Goal: Task Accomplishment & Management: Use online tool/utility

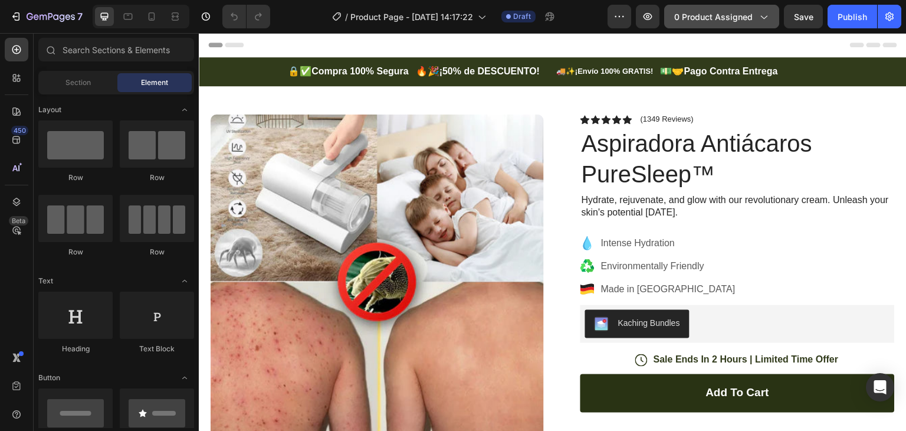
click at [747, 13] on span "0 product assigned" at bounding box center [713, 17] width 78 height 12
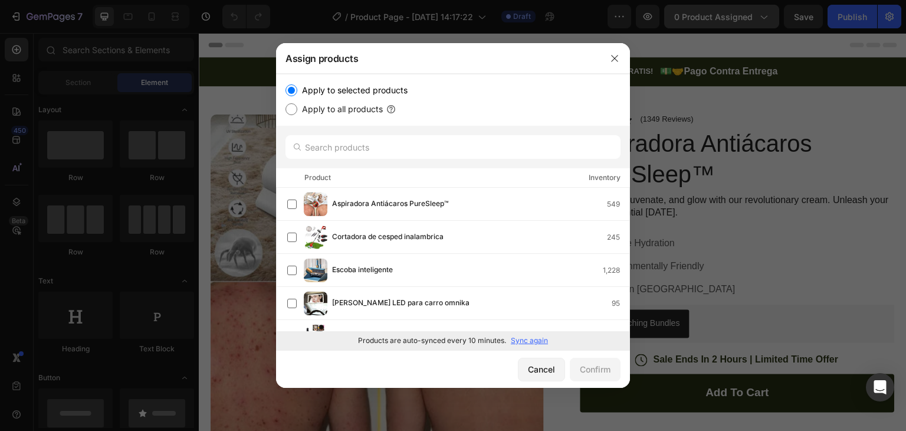
click at [747, 13] on div at bounding box center [453, 215] width 906 height 431
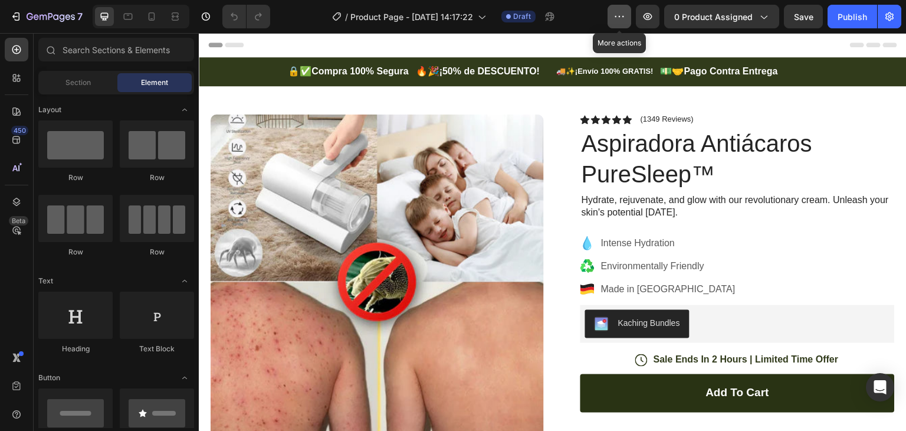
click at [623, 12] on icon "button" at bounding box center [620, 17] width 12 height 12
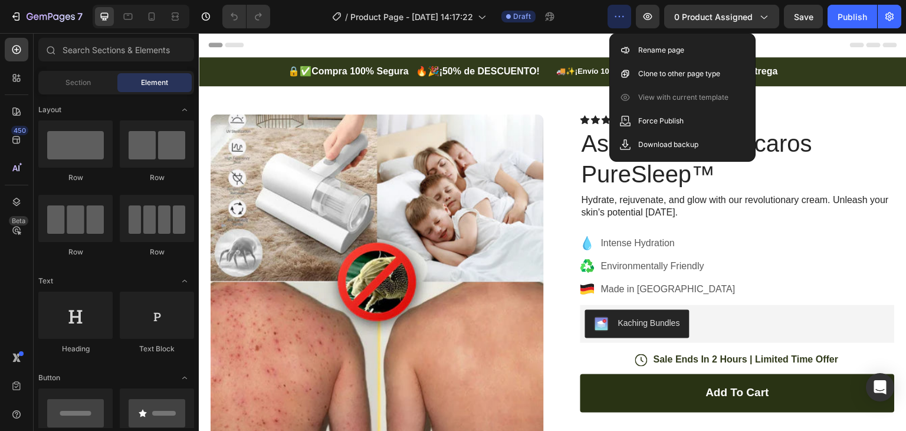
click at [598, 40] on div "Header" at bounding box center [552, 45] width 689 height 24
click at [739, 17] on span "0 product assigned" at bounding box center [713, 17] width 78 height 12
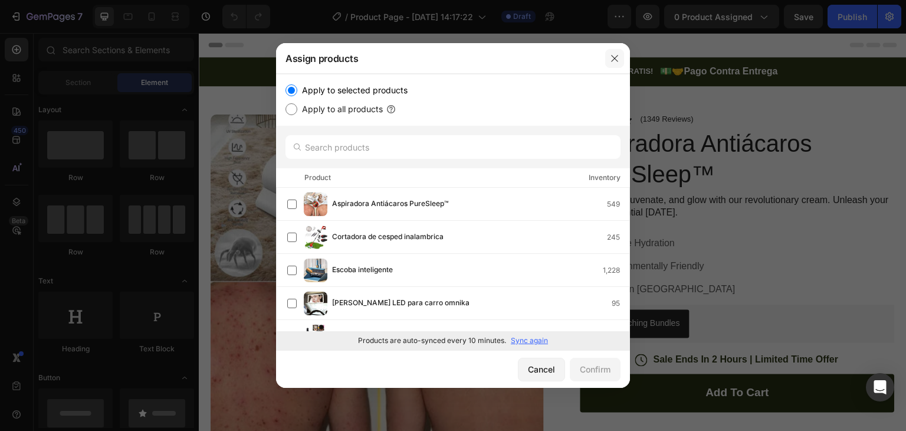
click at [615, 52] on button "button" at bounding box center [614, 58] width 19 height 19
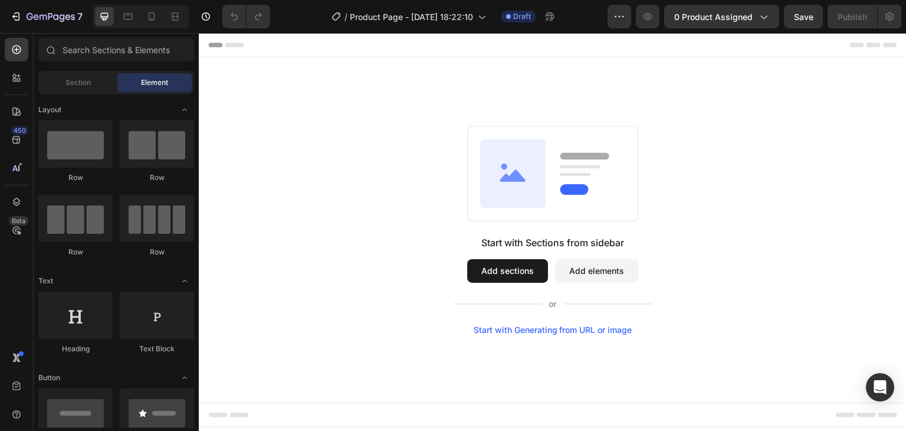
click at [617, 270] on button "Add elements" at bounding box center [596, 271] width 83 height 24
click at [608, 275] on button "Add elements" at bounding box center [596, 271] width 83 height 24
click at [710, 27] on button "0 product assigned" at bounding box center [721, 17] width 115 height 24
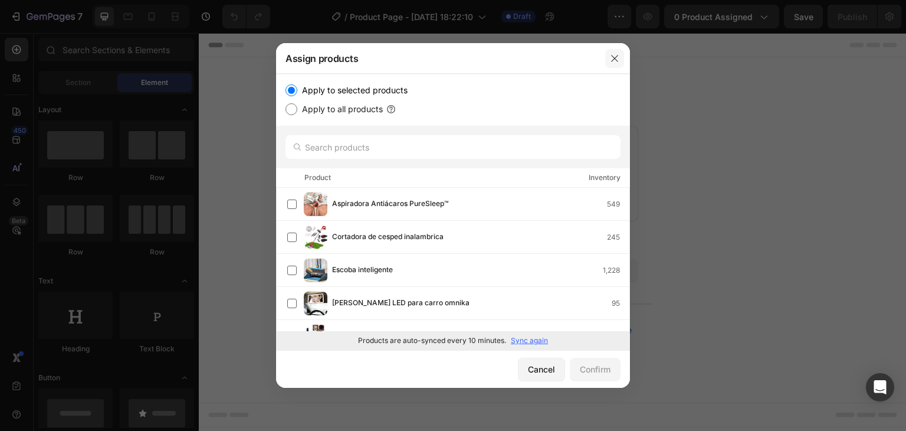
click at [616, 57] on icon "button" at bounding box center [614, 58] width 9 height 9
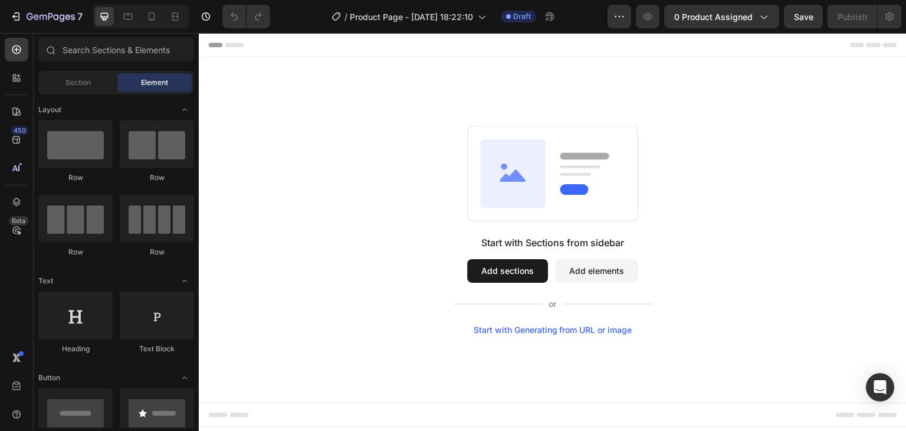
click at [579, 271] on button "Add elements" at bounding box center [596, 271] width 83 height 24
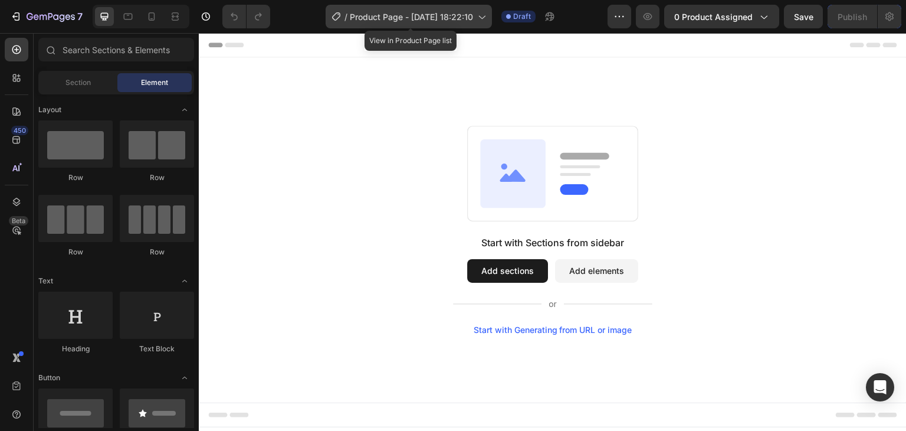
click at [422, 7] on div "/ Product Page - Aug 26, 18:22:10" at bounding box center [409, 17] width 166 height 24
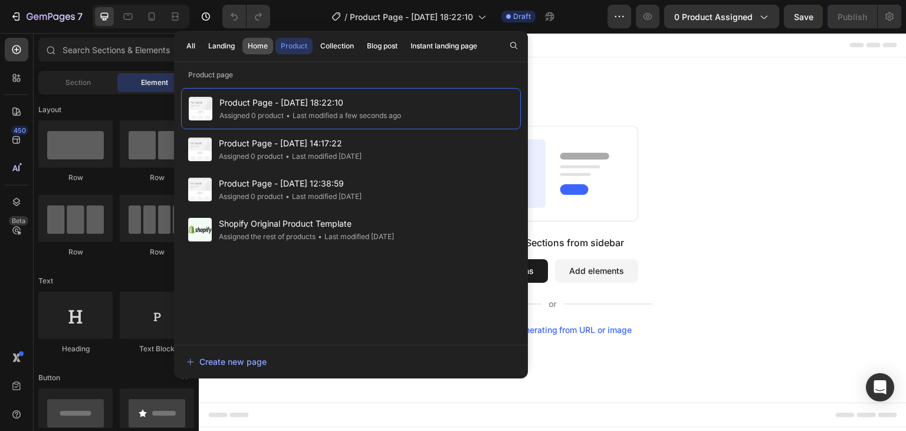
click at [245, 44] on button "Home" at bounding box center [258, 46] width 31 height 17
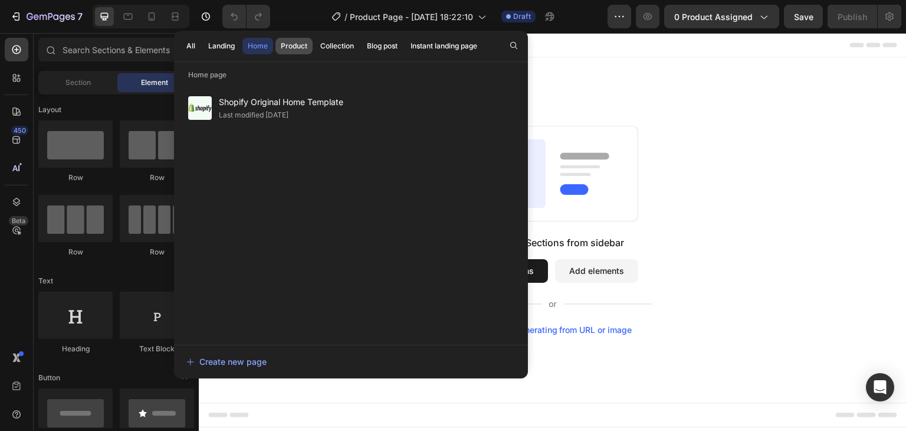
click at [302, 44] on div "Product" at bounding box center [294, 46] width 27 height 11
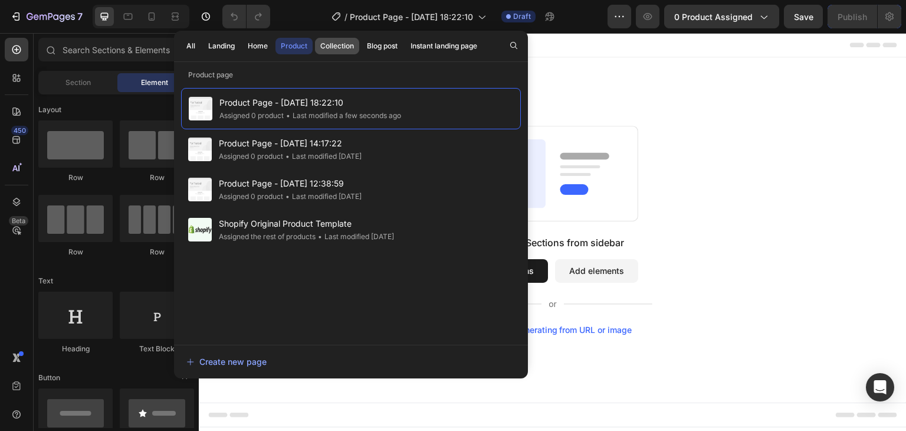
click at [345, 45] on div "Collection" at bounding box center [337, 46] width 34 height 11
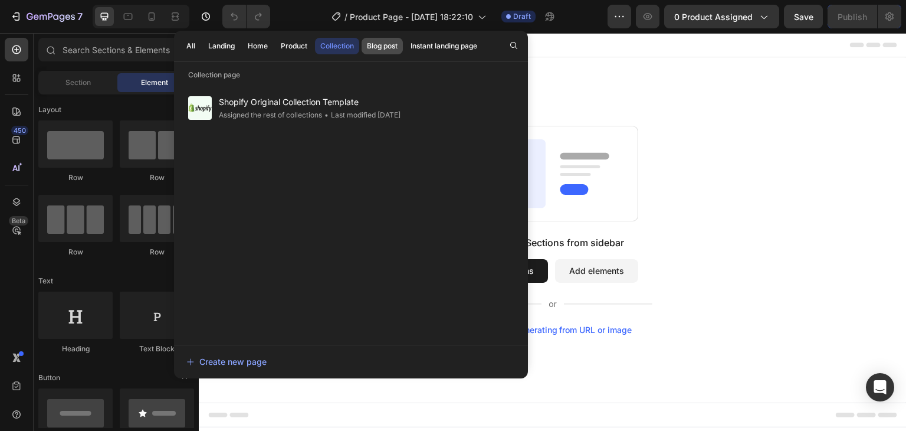
click at [389, 45] on div "Blog post" at bounding box center [382, 46] width 31 height 11
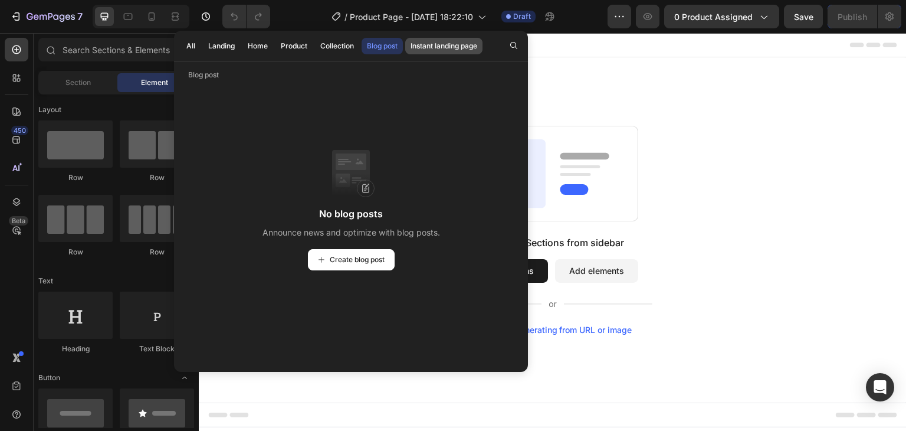
click at [435, 42] on div "Instant landing page" at bounding box center [444, 46] width 67 height 11
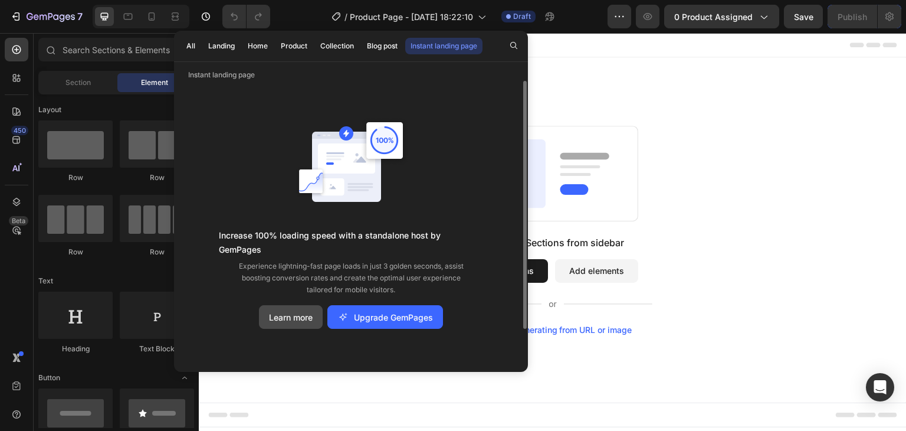
click at [260, 305] on button "Learn more" at bounding box center [291, 317] width 64 height 24
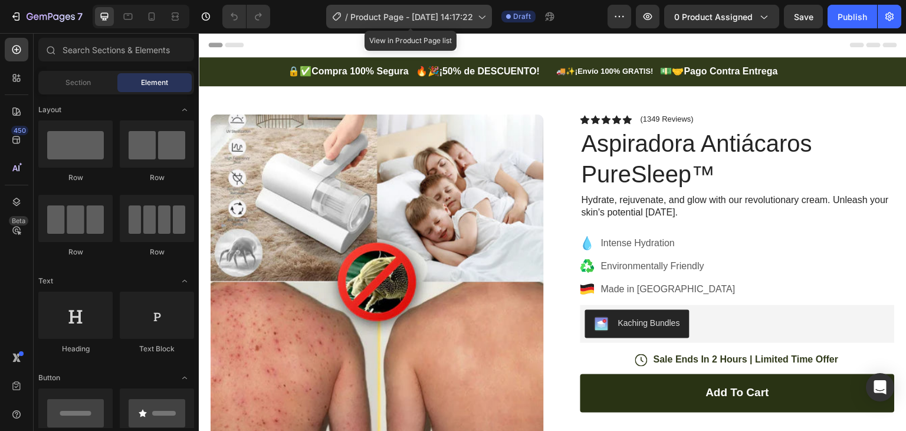
click at [408, 12] on span "Product Page - [DATE] 14:17:22" at bounding box center [412, 17] width 123 height 12
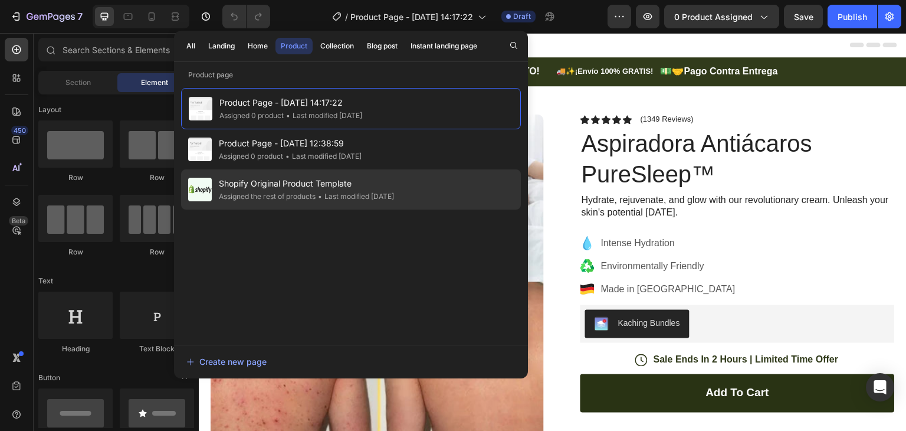
click at [266, 192] on div "Assigned the rest of products" at bounding box center [267, 197] width 97 height 12
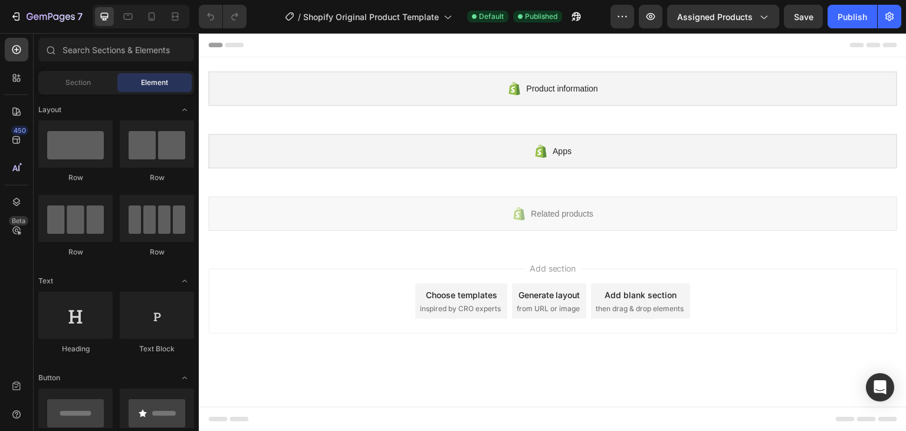
click at [463, 299] on div "Choose templates" at bounding box center [461, 295] width 71 height 12
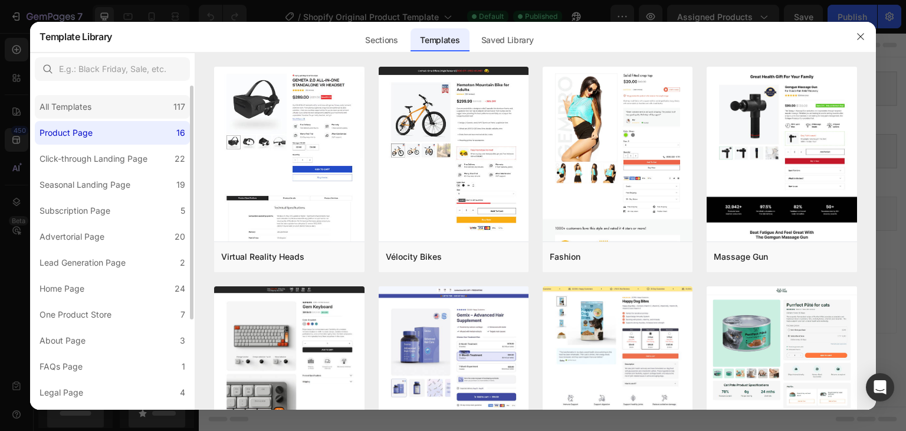
click at [61, 112] on div "All Templates" at bounding box center [66, 107] width 52 height 14
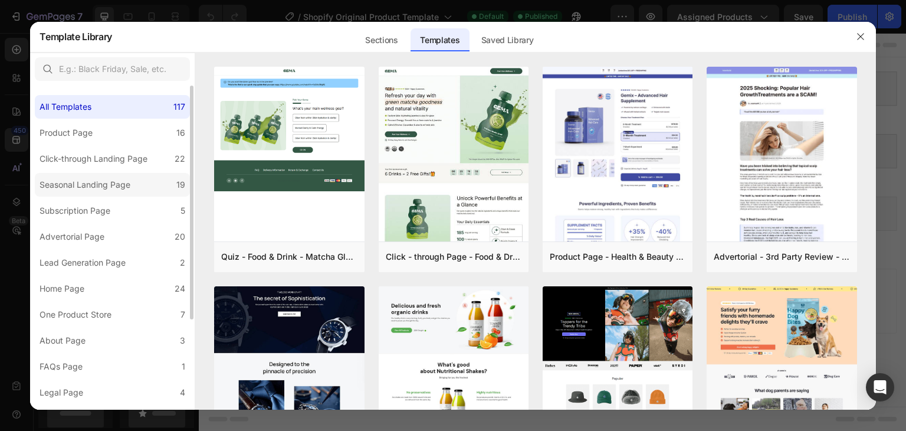
drag, startPoint x: 73, startPoint y: 132, endPoint x: 83, endPoint y: 184, distance: 52.9
click at [73, 133] on div "Product Page" at bounding box center [66, 133] width 53 height 14
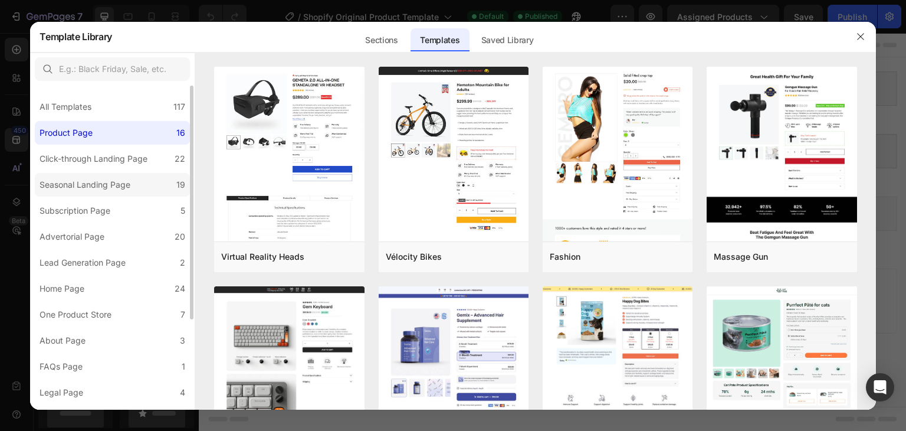
click at [83, 185] on div "Seasonal Landing Page" at bounding box center [85, 185] width 91 height 14
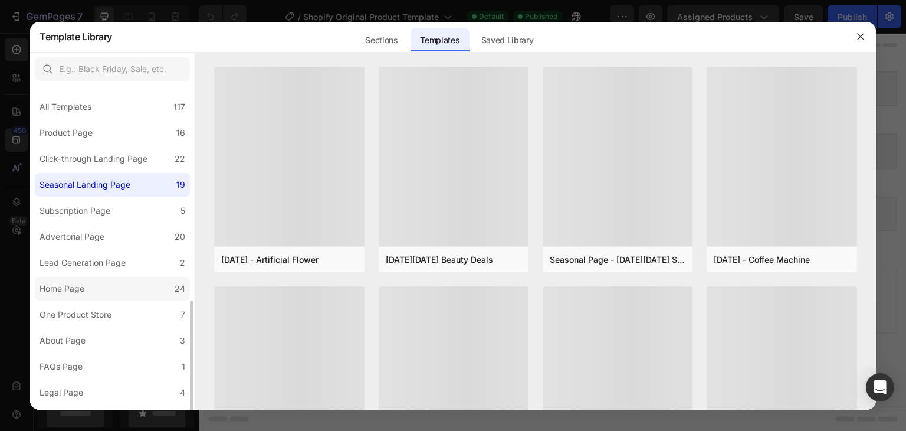
scroll to position [125, 0]
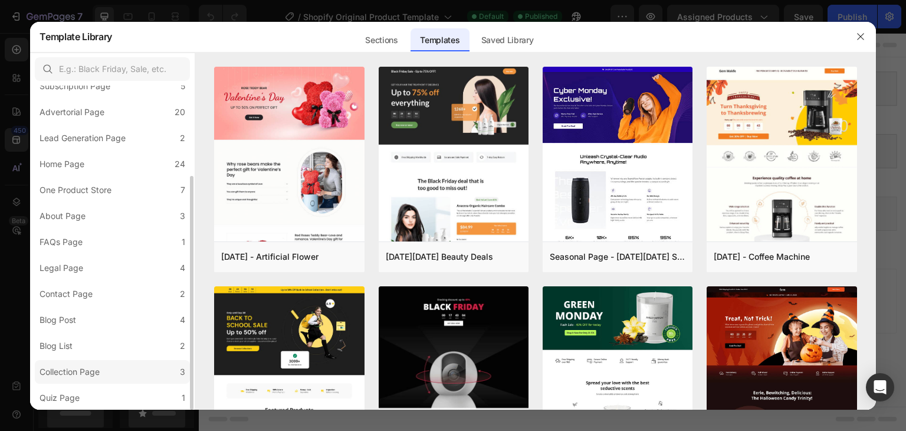
click at [47, 362] on label "Collection Page 3" at bounding box center [112, 372] width 155 height 24
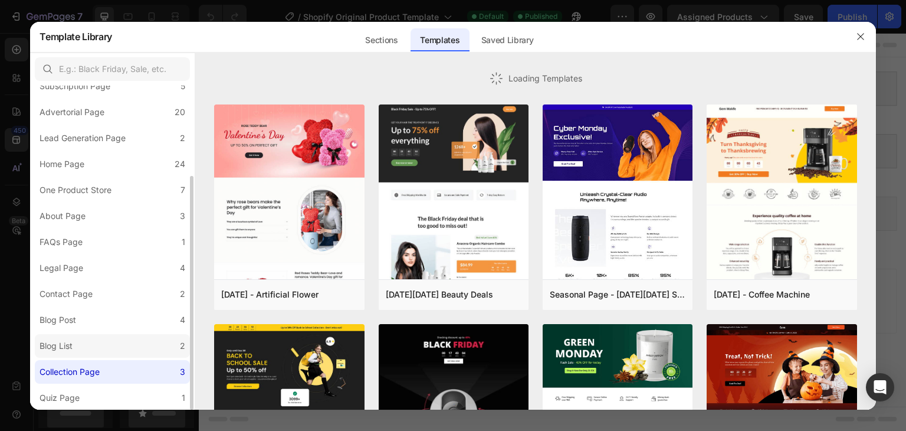
click at [53, 340] on div "Blog List" at bounding box center [56, 346] width 33 height 14
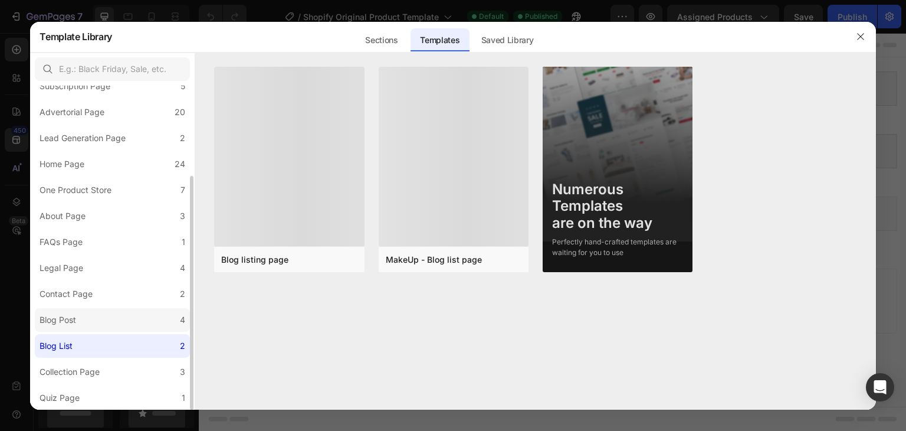
click at [61, 310] on label "Blog Post 4" at bounding box center [112, 320] width 155 height 24
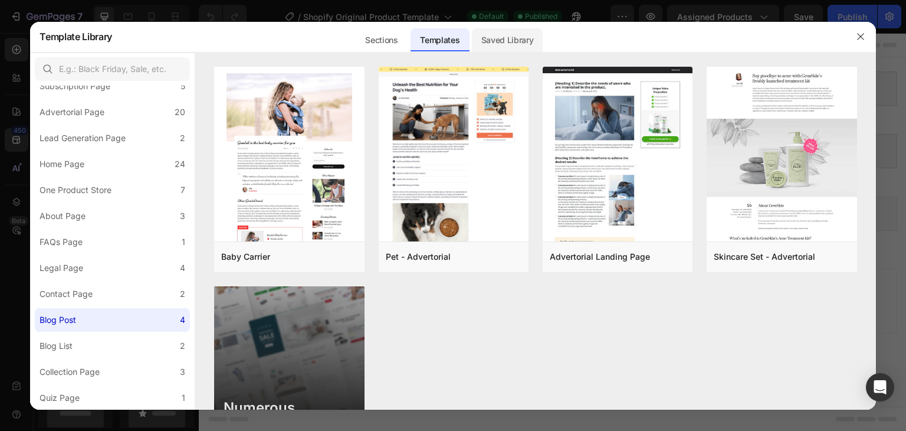
click at [505, 31] on div "Saved Library" at bounding box center [507, 40] width 71 height 24
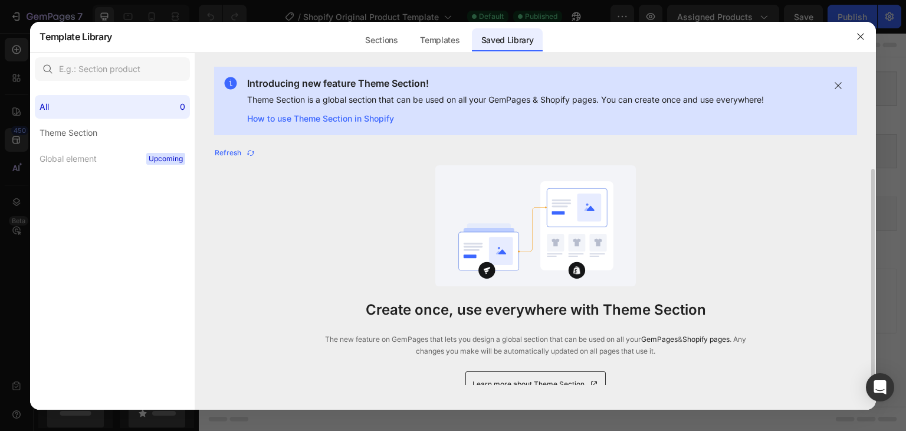
scroll to position [12, 0]
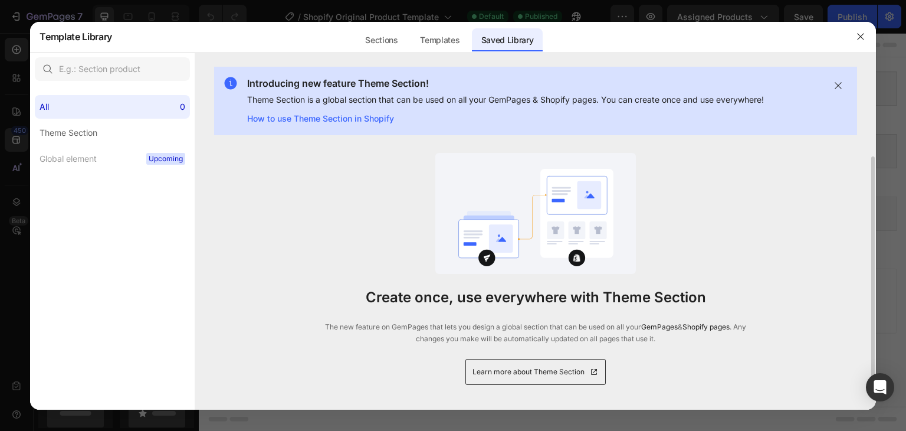
click at [515, 377] on link "Learn more about Theme Section" at bounding box center [536, 372] width 140 height 26
click at [108, 139] on label "Theme Section" at bounding box center [112, 133] width 155 height 24
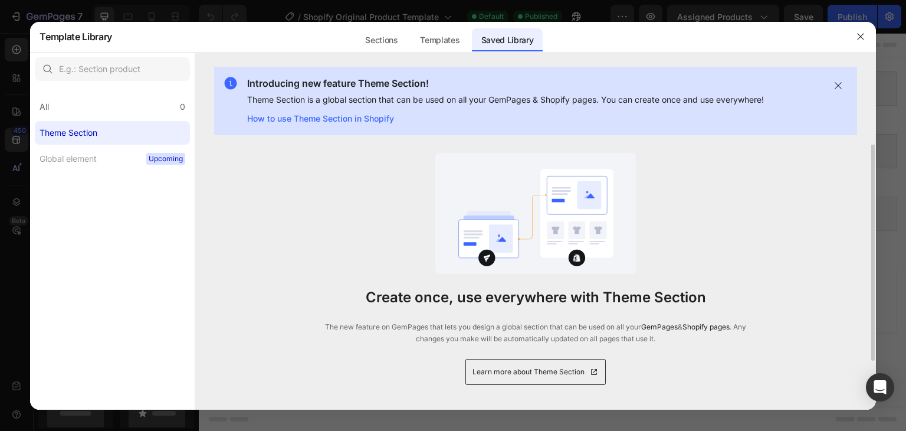
scroll to position [0, 0]
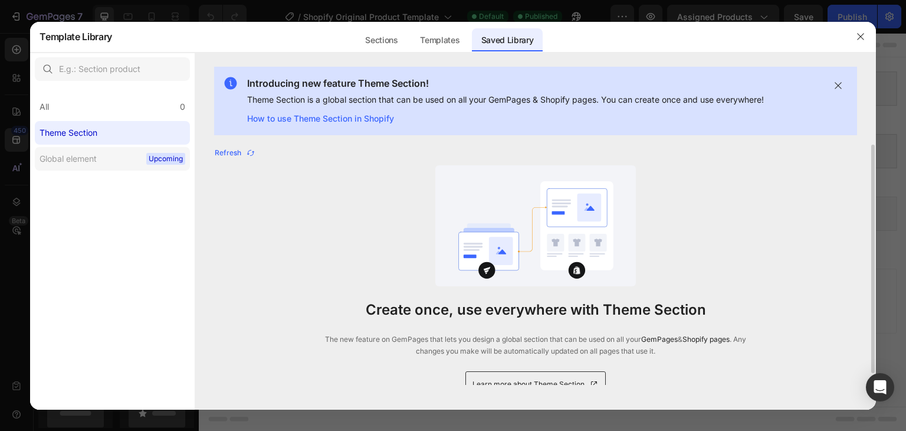
click at [93, 158] on div "Global element" at bounding box center [68, 159] width 57 height 14
click at [97, 106] on div "All 0" at bounding box center [112, 107] width 155 height 24
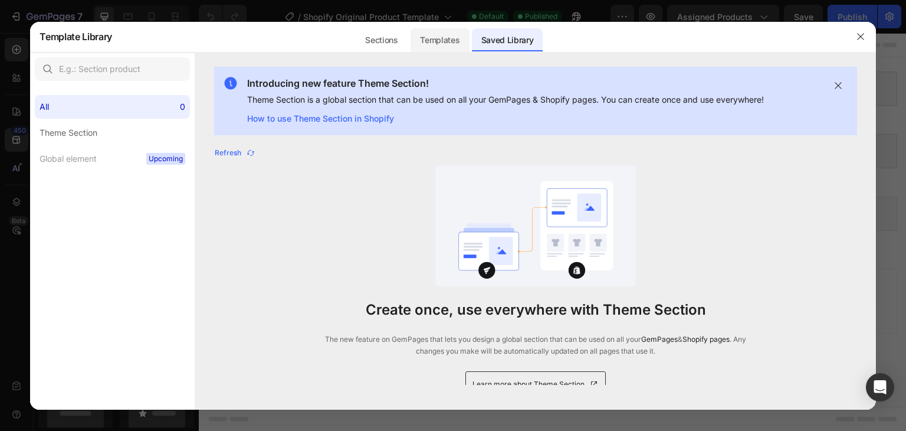
click at [438, 39] on div "Templates" at bounding box center [440, 40] width 58 height 24
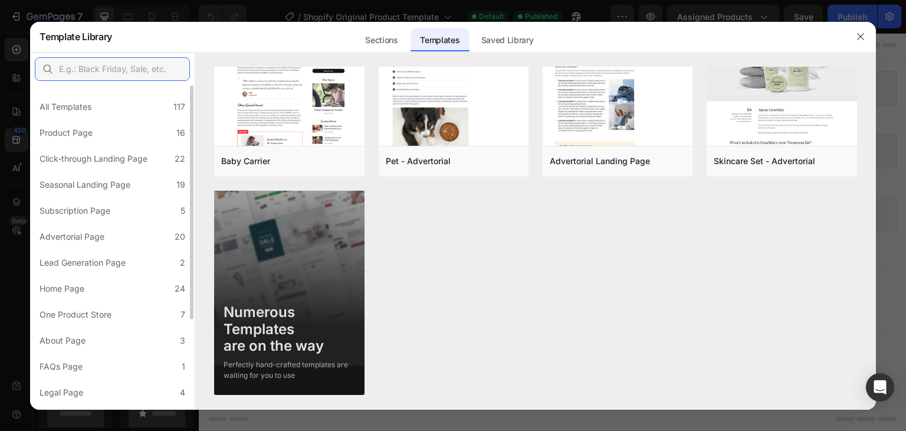
drag, startPoint x: 73, startPoint y: 79, endPoint x: 146, endPoint y: 76, distance: 72.6
click at [76, 78] on input "text" at bounding box center [112, 69] width 155 height 24
click at [411, 28] on div "Sections" at bounding box center [440, 36] width 58 height 31
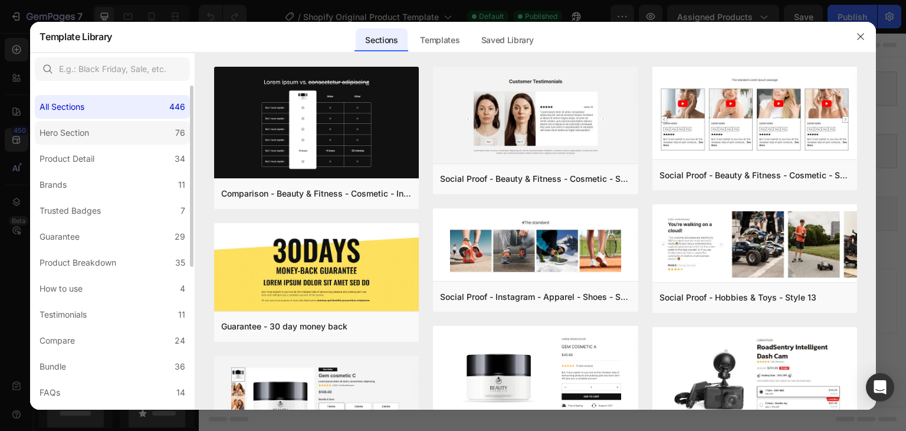
click at [74, 137] on div "Hero Section" at bounding box center [65, 133] width 50 height 14
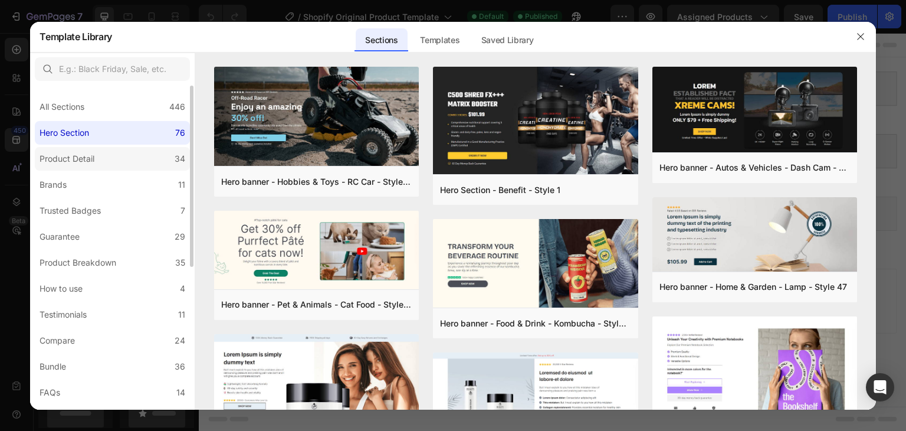
drag, startPoint x: 68, startPoint y: 153, endPoint x: 78, endPoint y: 160, distance: 11.8
click at [70, 154] on div "Product Detail" at bounding box center [67, 159] width 55 height 14
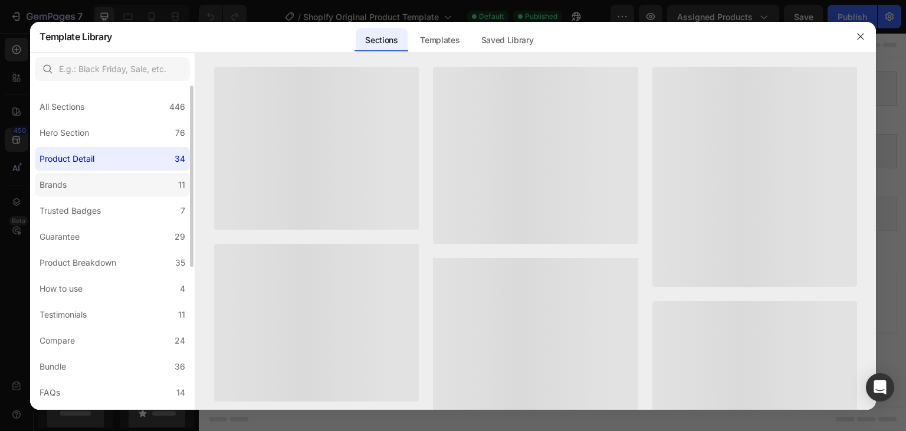
click at [86, 178] on label "Brands 11" at bounding box center [112, 185] width 155 height 24
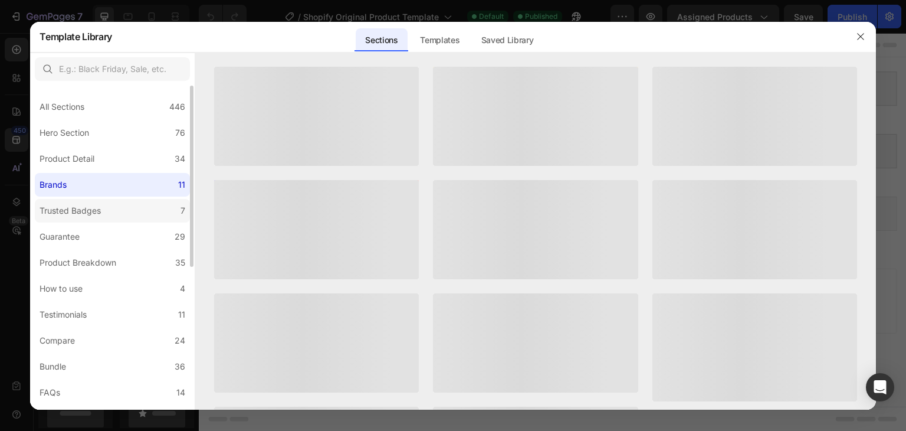
drag, startPoint x: 96, startPoint y: 202, endPoint x: 97, endPoint y: 208, distance: 6.6
click at [96, 204] on label "Trusted Badges 7" at bounding box center [112, 211] width 155 height 24
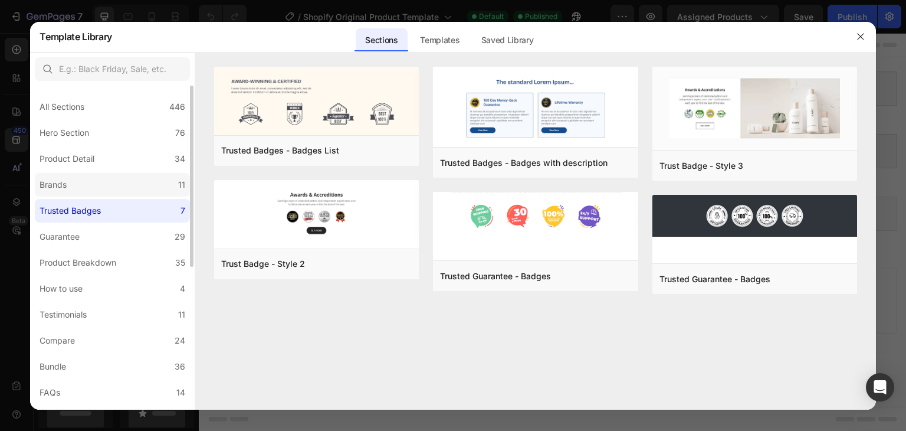
click at [57, 182] on div "Brands" at bounding box center [53, 185] width 27 height 14
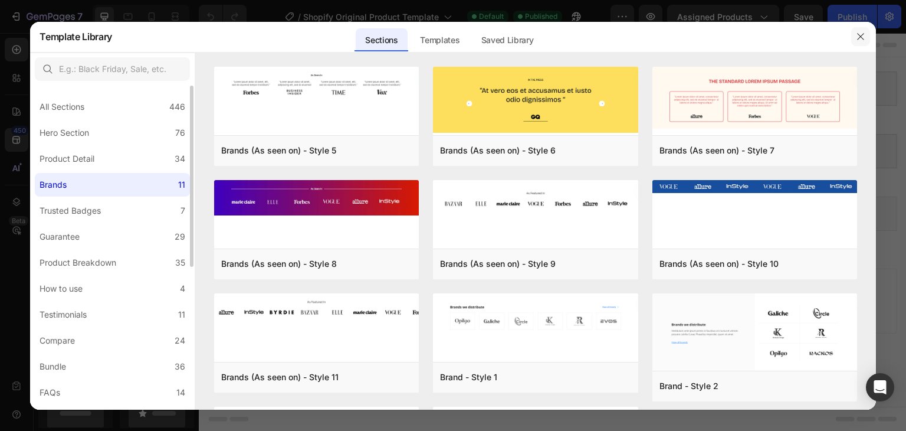
click at [860, 37] on icon "button" at bounding box center [860, 36] width 6 height 6
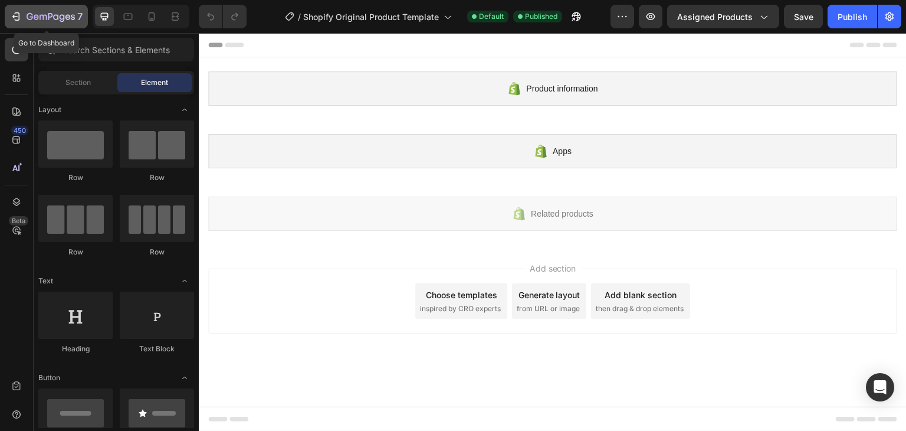
click at [15, 15] on icon "button" at bounding box center [16, 17] width 12 height 12
